Goal: Check status: Check status

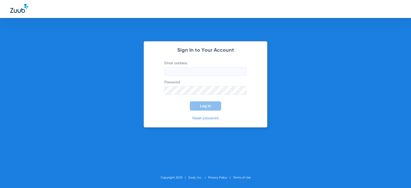
click at [199, 72] on input "Email address" at bounding box center [206, 71] width 82 height 9
click at [190, 101] on button "Log In" at bounding box center [205, 105] width 31 height 9
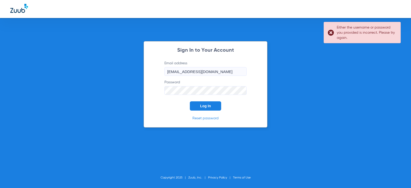
click at [190, 101] on button "Log In" at bounding box center [205, 105] width 31 height 9
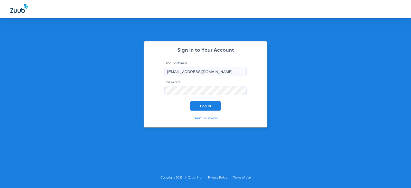
click at [190, 101] on button "Log In" at bounding box center [205, 105] width 31 height 9
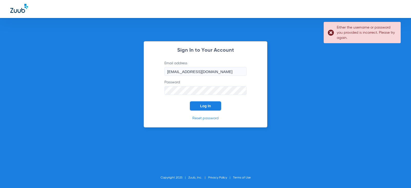
click at [190, 101] on button "Log In" at bounding box center [205, 105] width 31 height 9
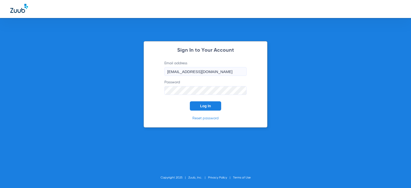
click at [190, 101] on button "Log In" at bounding box center [205, 105] width 31 height 9
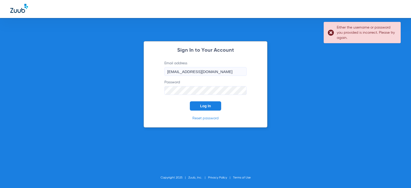
click at [190, 101] on button "Log In" at bounding box center [205, 105] width 31 height 9
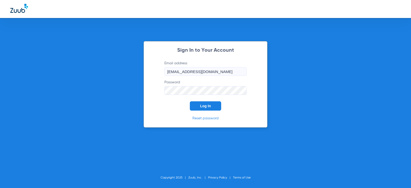
click at [190, 101] on button "Log In" at bounding box center [205, 105] width 31 height 9
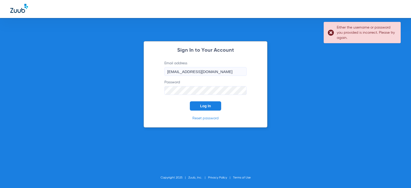
click at [190, 101] on button "Log In" at bounding box center [205, 105] width 31 height 9
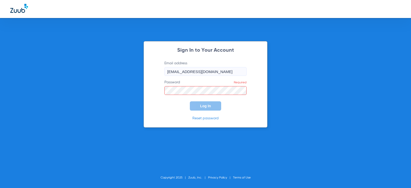
click at [237, 73] on input "[EMAIL_ADDRESS][DOMAIN_NAME]" at bounding box center [206, 71] width 82 height 9
click at [190, 101] on button "Log In" at bounding box center [205, 105] width 31 height 9
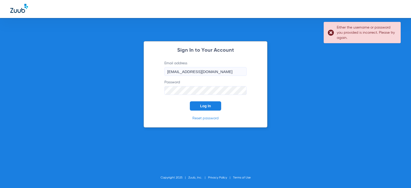
click at [190, 101] on button "Log In" at bounding box center [205, 105] width 31 height 9
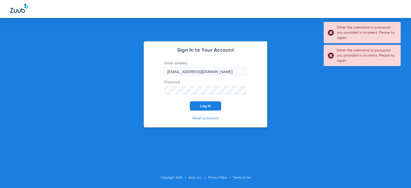
click at [140, 86] on div "Sign In to Your Account Email address [EMAIL_ADDRESS][DOMAIN_NAME] Password Log…" at bounding box center [205, 94] width 411 height 188
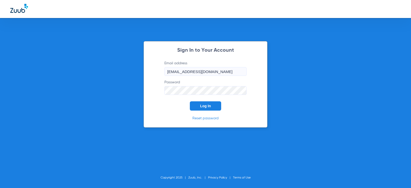
click at [190, 101] on button "Log In" at bounding box center [205, 105] width 31 height 9
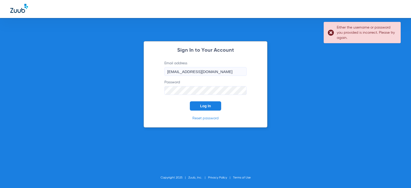
click at [190, 101] on button "Log In" at bounding box center [205, 105] width 31 height 9
click at [133, 89] on div "Sign In to Your Account Email address [EMAIL_ADDRESS][DOMAIN_NAME] Password Log…" at bounding box center [205, 94] width 411 height 188
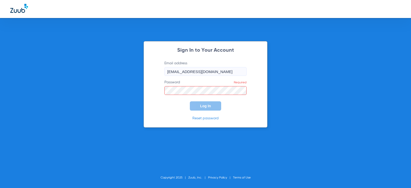
click at [185, 73] on input "[EMAIL_ADDRESS][DOMAIN_NAME]" at bounding box center [206, 71] width 82 height 9
type input "[EMAIL_ADDRESS][DOMAIN_NAME]"
click at [190, 101] on button "Log In" at bounding box center [205, 105] width 31 height 9
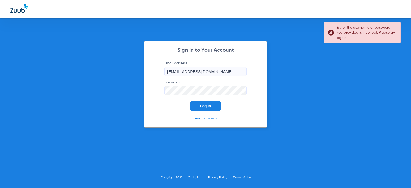
click at [190, 101] on button "Log In" at bounding box center [205, 105] width 31 height 9
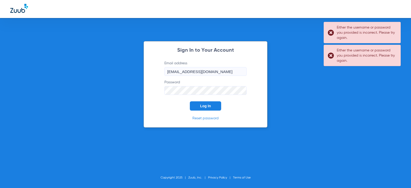
click at [105, 89] on div "Sign In to Your Account Email address [EMAIL_ADDRESS][DOMAIN_NAME] Password Log…" at bounding box center [205, 94] width 411 height 188
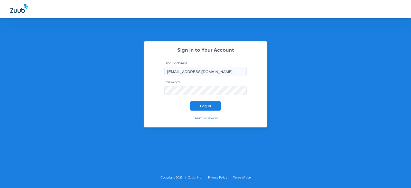
click at [190, 101] on button "Log In" at bounding box center [205, 105] width 31 height 9
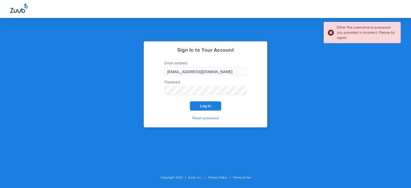
click at [190, 101] on button "Log In" at bounding box center [205, 105] width 31 height 9
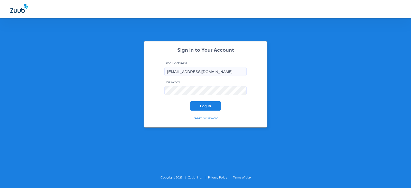
click at [190, 101] on button "Log In" at bounding box center [205, 105] width 31 height 9
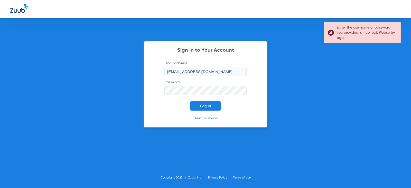
click at [190, 101] on button "Log In" at bounding box center [205, 105] width 31 height 9
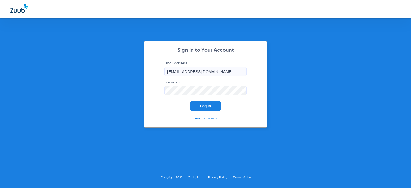
click at [190, 101] on button "Log In" at bounding box center [205, 105] width 31 height 9
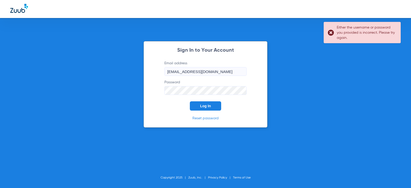
click at [190, 101] on button "Log In" at bounding box center [205, 105] width 31 height 9
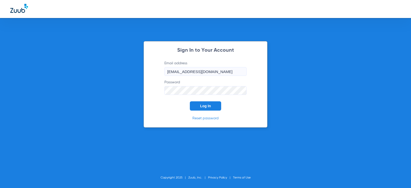
click at [190, 101] on button "Log In" at bounding box center [205, 105] width 31 height 9
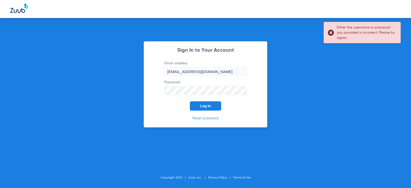
click at [190, 101] on button "Log In" at bounding box center [205, 105] width 31 height 9
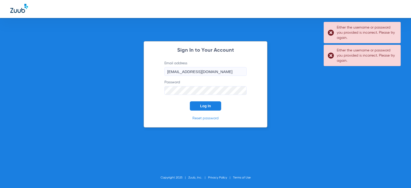
click at [190, 101] on button "Log In" at bounding box center [205, 105] width 31 height 9
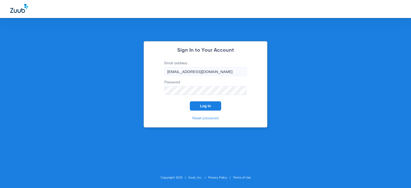
click at [190, 101] on button "Log In" at bounding box center [205, 105] width 31 height 9
drag, startPoint x: 231, startPoint y: 72, endPoint x: 100, endPoint y: 71, distance: 130.9
click at [100, 71] on div "Sign In to Your Account Email address [EMAIL_ADDRESS][DOMAIN_NAME] Password Req…" at bounding box center [205, 94] width 411 height 188
type input "[EMAIL_ADDRESS][DOMAIN_NAME]"
click at [190, 101] on button "Log In" at bounding box center [205, 105] width 31 height 9
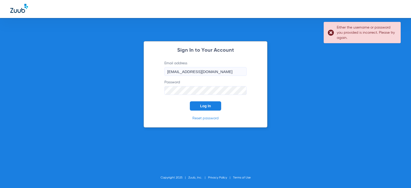
click at [190, 101] on button "Log In" at bounding box center [205, 105] width 31 height 9
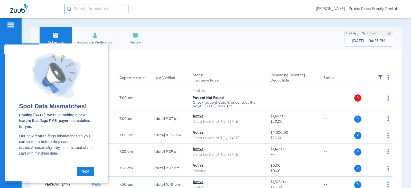
click at [86, 170] on link "Next" at bounding box center [85, 171] width 17 height 9
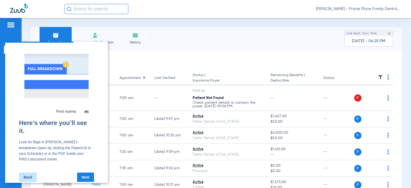
click at [90, 173] on link "Next" at bounding box center [85, 177] width 17 height 9
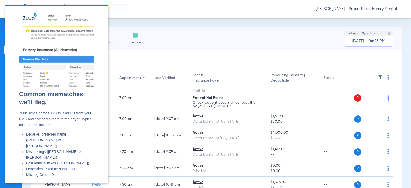
scroll to position [13, 0]
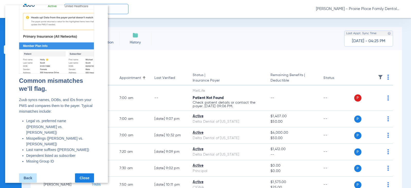
click at [84, 173] on link "Close" at bounding box center [84, 177] width 19 height 9
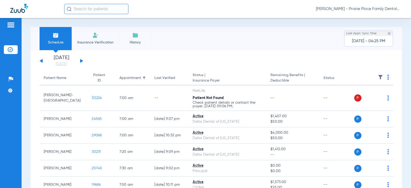
click at [82, 62] on button at bounding box center [81, 61] width 3 height 4
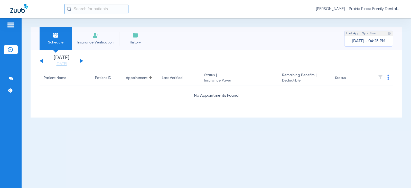
click at [82, 62] on button at bounding box center [81, 61] width 3 height 4
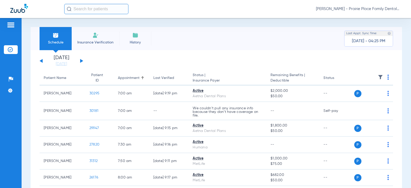
click at [82, 62] on div "[DATE] [DATE] [DATE] [DATE] [DATE] [DATE] [DATE] [DATE] [DATE] [DATE] [DATE] [D…" at bounding box center [62, 60] width 44 height 11
click at [81, 59] on div "[DATE] [DATE] [DATE] [DATE] [DATE] [DATE] [DATE] [DATE] [DATE] [DATE] [DATE] [D…" at bounding box center [62, 60] width 44 height 11
click at [81, 60] on button at bounding box center [81, 61] width 3 height 4
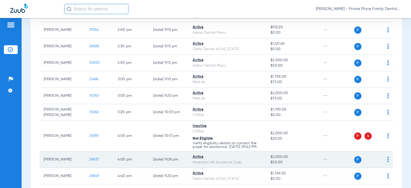
scroll to position [637, 0]
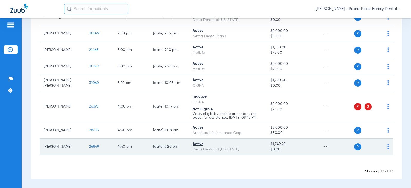
click at [90, 146] on span "26849" at bounding box center [94, 147] width 10 height 4
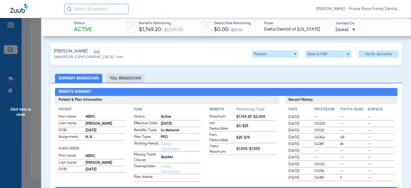
click at [136, 79] on li "Full Breakdown" at bounding box center [126, 78] width 38 height 9
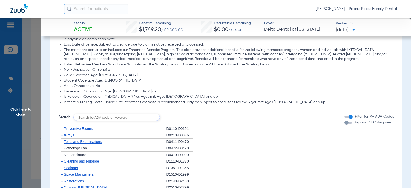
scroll to position [489, 0]
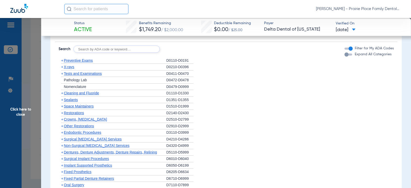
click at [346, 55] on button "Expand All Categories" at bounding box center [349, 54] width 9 height 2
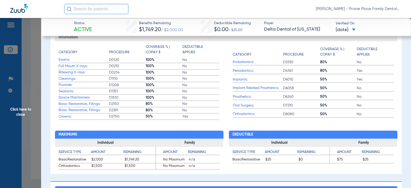
scroll to position [206, 0]
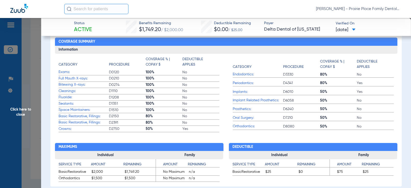
click at [24, 107] on span "Click here to close" at bounding box center [20, 112] width 41 height 188
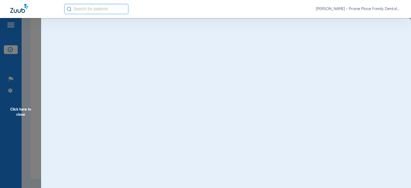
scroll to position [0, 0]
